Goal: Information Seeking & Learning: Check status

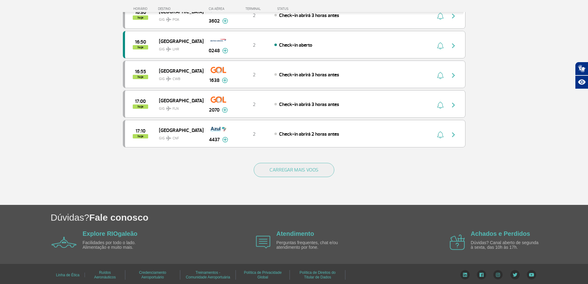
scroll to position [553, 0]
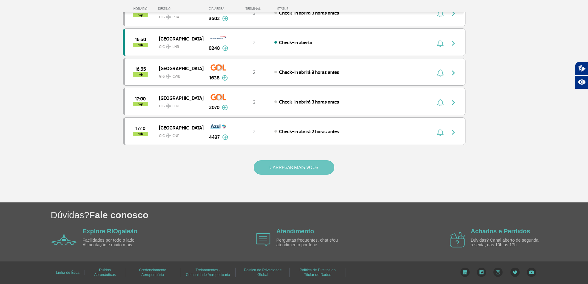
click at [329, 166] on button "CARREGAR MAIS VOOS" at bounding box center [294, 167] width 81 height 14
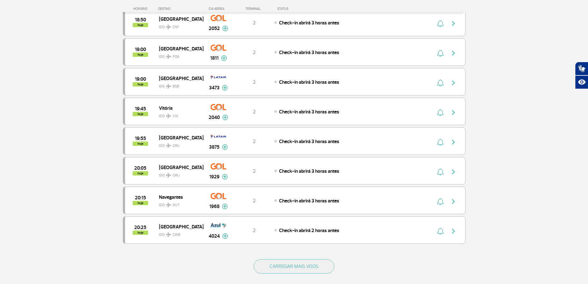
scroll to position [1146, 0]
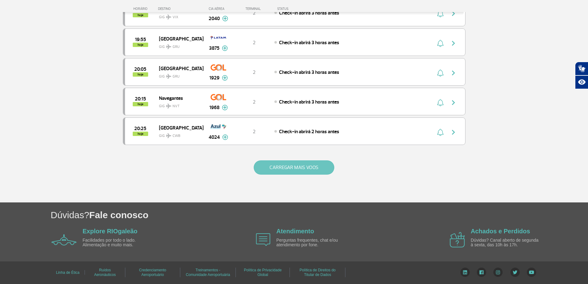
click at [327, 169] on button "CARREGAR MAIS VOOS" at bounding box center [294, 167] width 81 height 14
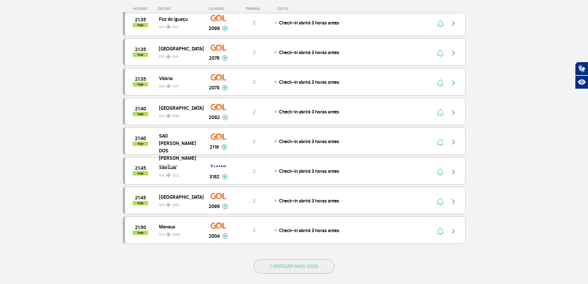
scroll to position [1738, 0]
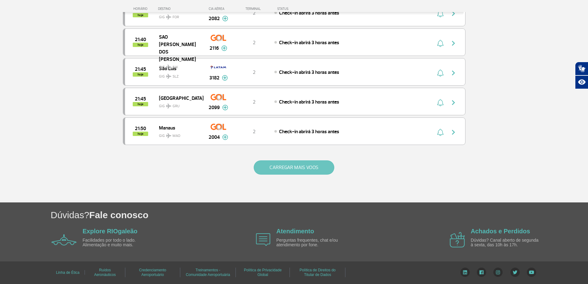
click at [319, 172] on button "CARREGAR MAIS VOOS" at bounding box center [294, 167] width 81 height 14
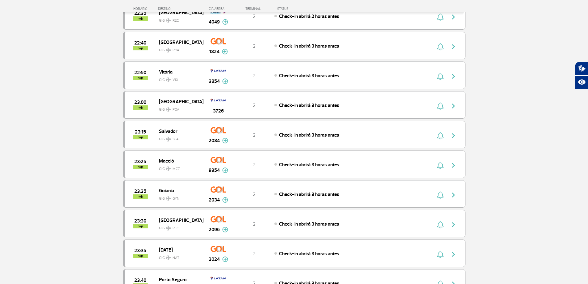
scroll to position [2315, 0]
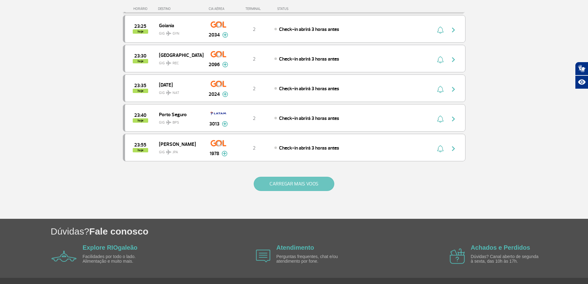
click at [306, 182] on button "CARREGAR MAIS VOOS" at bounding box center [294, 184] width 81 height 14
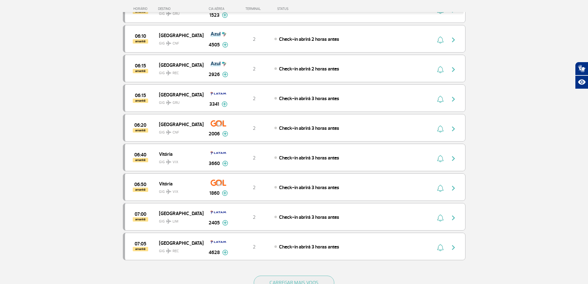
scroll to position [2924, 0]
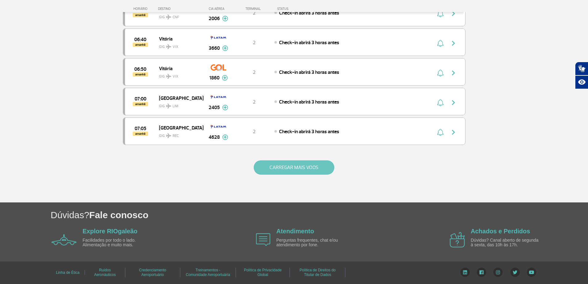
click at [316, 170] on button "CARREGAR MAIS VOOS" at bounding box center [294, 167] width 81 height 14
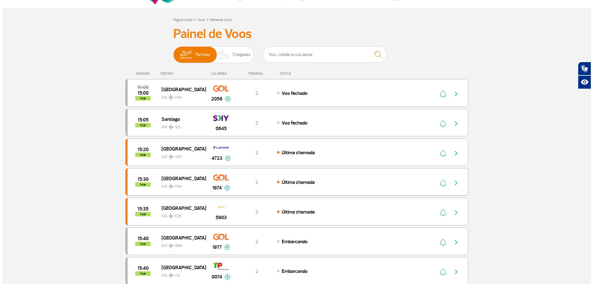
scroll to position [0, 0]
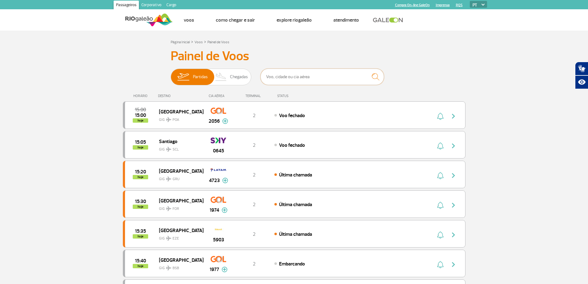
click at [299, 81] on input "text" at bounding box center [323, 77] width 124 height 16
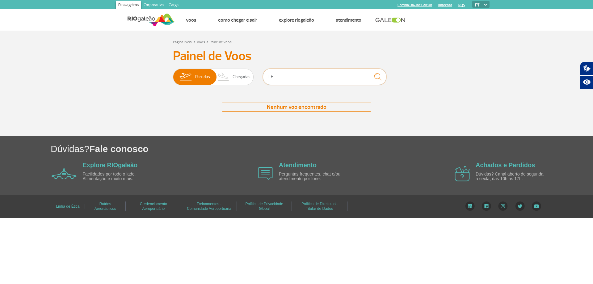
type input "LH"
click at [379, 74] on img "submit" at bounding box center [377, 76] width 13 height 13
click at [350, 72] on input "LH" at bounding box center [325, 77] width 124 height 16
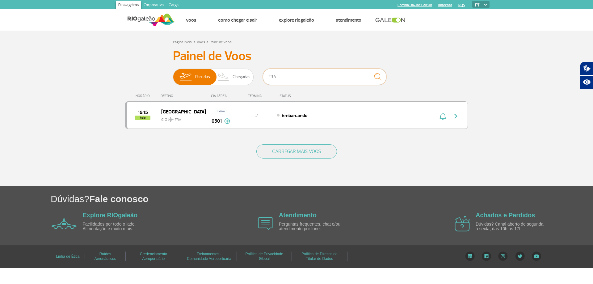
type input "FRA"
